Goal: Information Seeking & Learning: Find specific fact

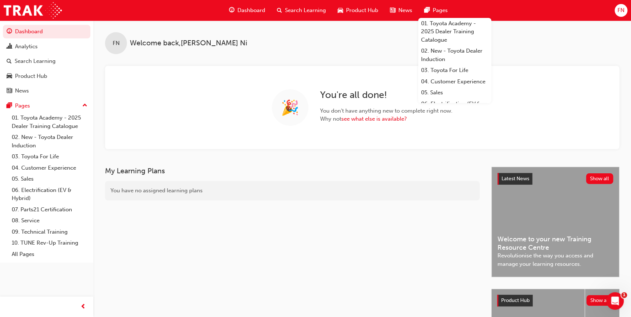
click at [618, 11] on span "FN" at bounding box center [620, 10] width 7 height 8
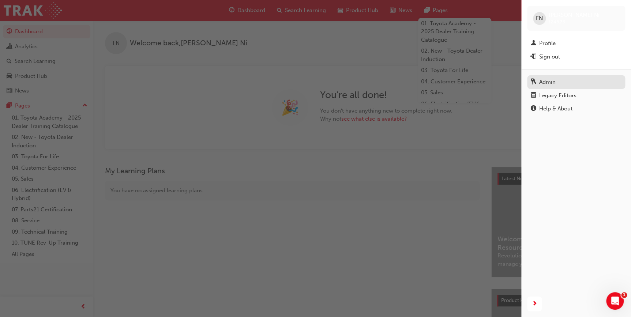
click at [551, 83] on div "Admin" at bounding box center [547, 82] width 16 height 8
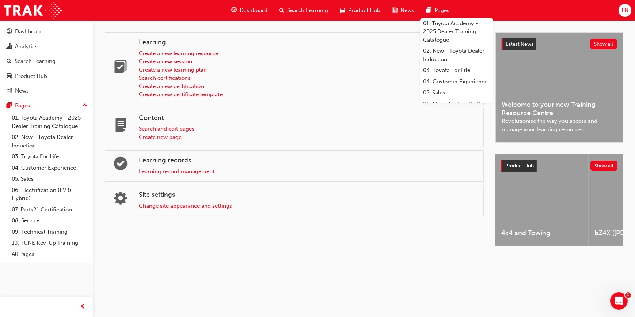
click at [158, 207] on link "Change site appearance and settings" at bounding box center [185, 206] width 93 height 7
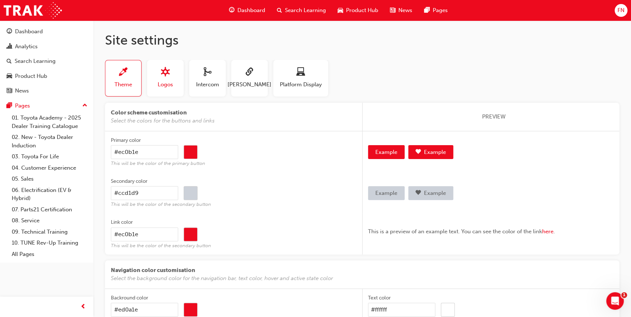
click at [163, 80] on span "Logos" at bounding box center [165, 84] width 15 height 8
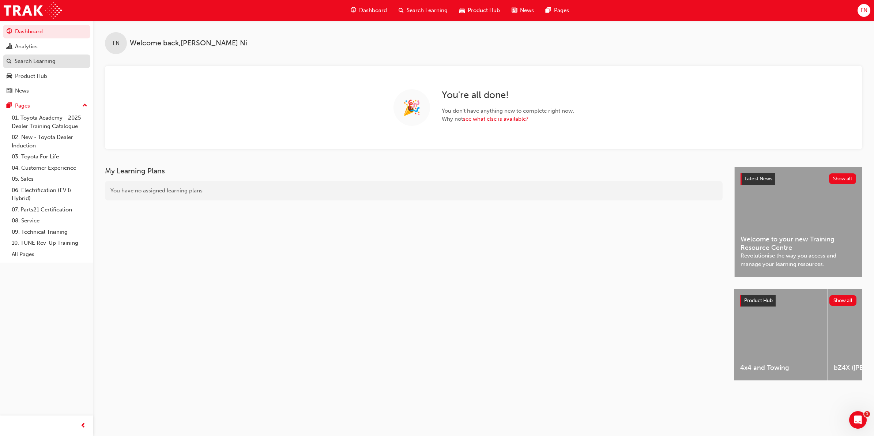
click at [39, 61] on div "Search Learning" at bounding box center [35, 61] width 41 height 8
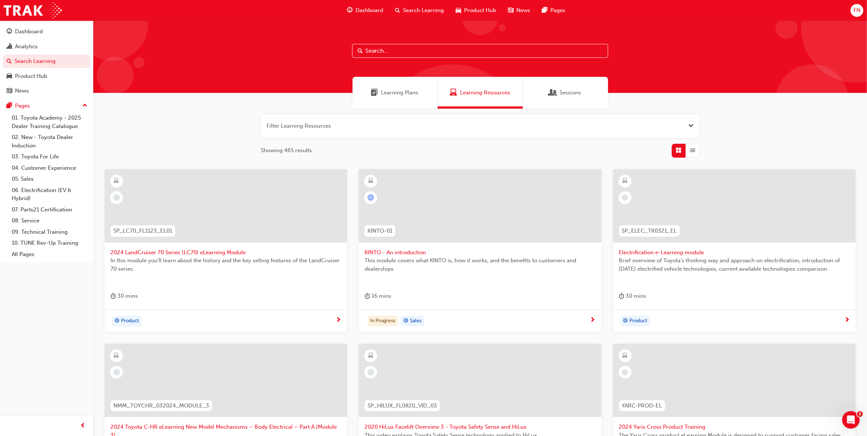
click at [375, 50] on input "text" at bounding box center [480, 51] width 256 height 14
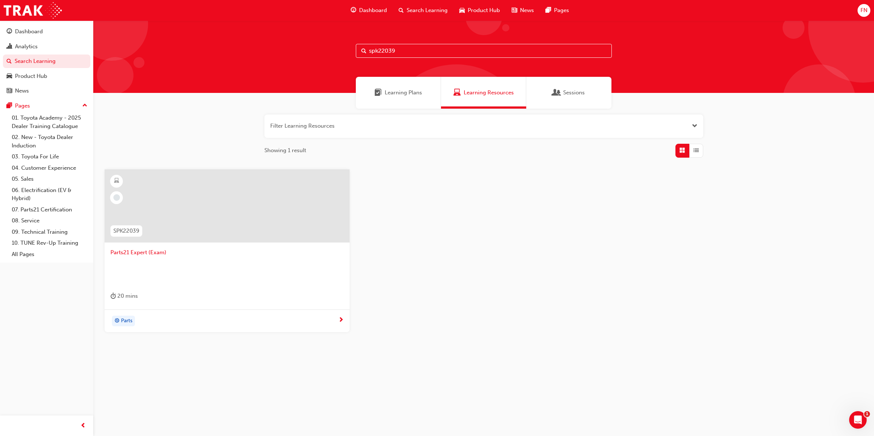
type input "spk22039"
